Goal: Information Seeking & Learning: Find specific page/section

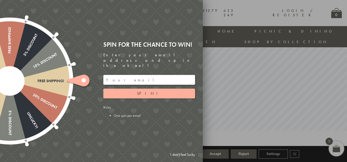
scroll to position [72, 0]
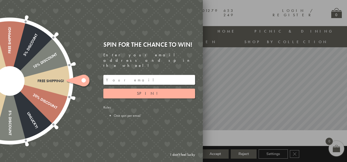
drag, startPoint x: 228, startPoint y: 87, endPoint x: 217, endPoint y: 85, distance: 11.1
click at [217, 85] on div at bounding box center [173, 81] width 347 height 162
click at [180, 152] on link "I don't feel lucky" at bounding box center [183, 155] width 30 height 10
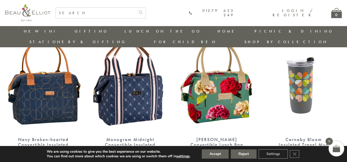
scroll to position [831, 1]
click at [104, 13] on input "text" at bounding box center [96, 13] width 80 height 11
type input "upright"
click at [135, 8] on button "submit" at bounding box center [140, 12] width 10 height 8
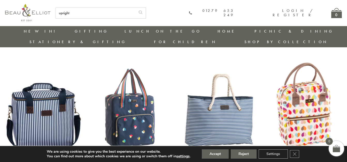
scroll to position [38, 0]
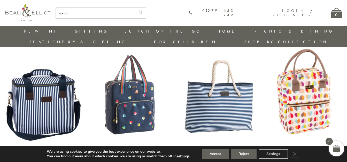
click at [108, 14] on input "upright" at bounding box center [96, 13] width 80 height 11
type input "u"
type input "500ml"
click at [135, 8] on button "submit" at bounding box center [140, 12] width 10 height 8
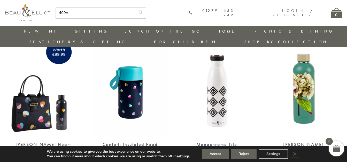
scroll to position [343, 0]
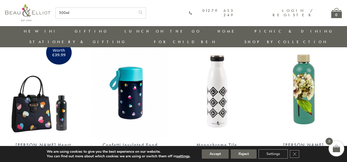
click at [114, 11] on input "500ml" at bounding box center [96, 13] width 80 height 11
type input "5"
type input "travel mug"
click at [135, 8] on button "submit" at bounding box center [140, 12] width 10 height 8
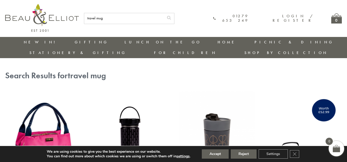
click at [118, 20] on input "travel mug" at bounding box center [124, 18] width 80 height 11
type input "travel mug 350ml"
click at [164, 13] on button "submit" at bounding box center [169, 17] width 10 height 8
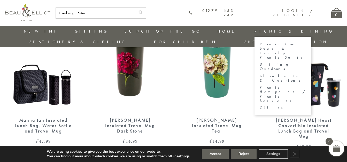
scroll to position [64, 0]
